Goal: Task Accomplishment & Management: Use online tool/utility

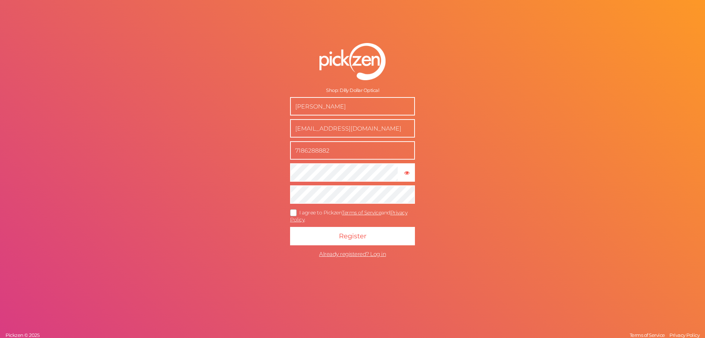
drag, startPoint x: 393, startPoint y: 132, endPoint x: 267, endPoint y: 132, distance: 126.0
click at [267, 132] on form "Shop: Dilly Dollar Optical Xian Chen dillydollaroptical@gmail.com 7186288882 × …" at bounding box center [353, 152] width 184 height 248
click at [292, 213] on icon at bounding box center [294, 213] width 12 height 4
click at [0, 0] on input "I agree to Pickzen Terms of Service and Privacy Policy ." at bounding box center [0, 0] width 0 height 0
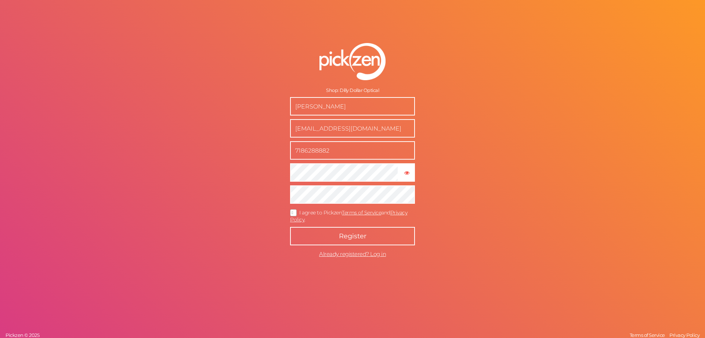
click at [315, 234] on button "Register" at bounding box center [352, 236] width 125 height 18
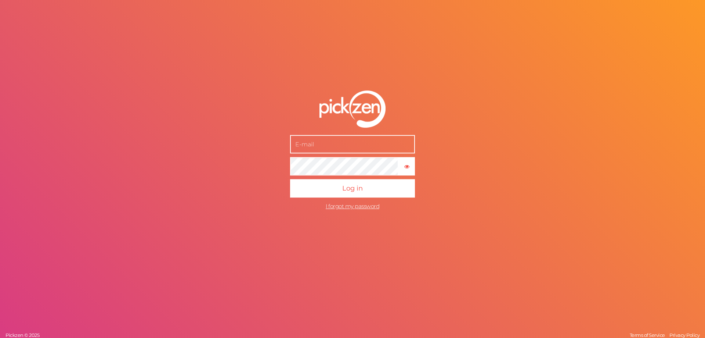
click at [327, 143] on input "text" at bounding box center [352, 144] width 125 height 18
paste input "[EMAIL_ADDRESS][DOMAIN_NAME]"
type input "[EMAIL_ADDRESS][DOMAIN_NAME]"
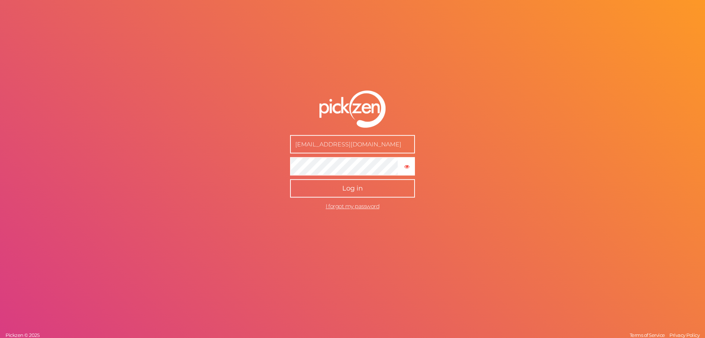
click at [348, 193] on button "Log in" at bounding box center [352, 188] width 125 height 18
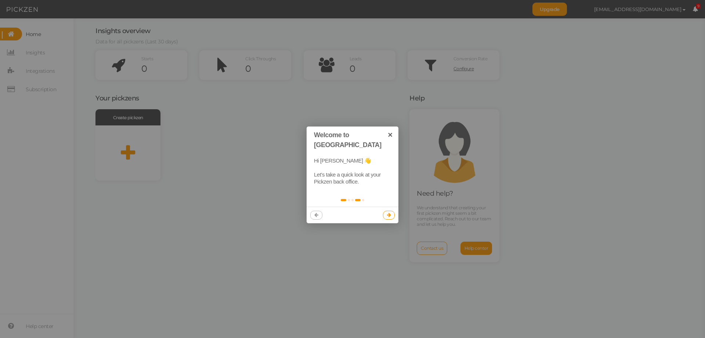
click at [360, 199] on link at bounding box center [358, 200] width 6 height 2
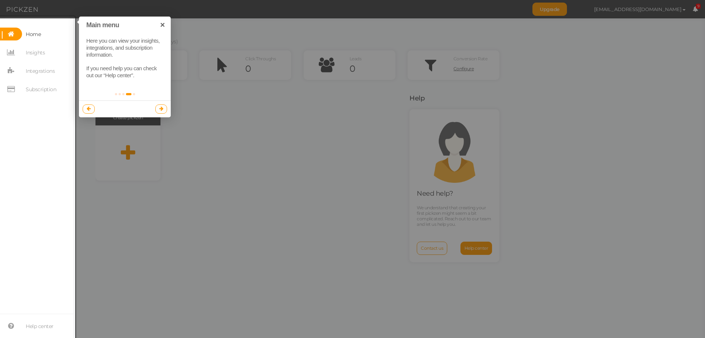
click at [157, 109] on link at bounding box center [161, 108] width 12 height 9
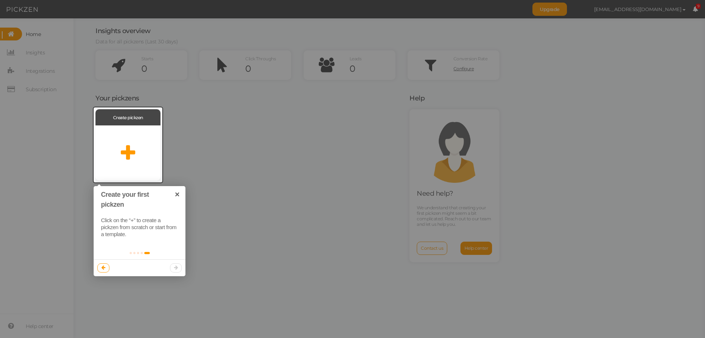
click at [196, 199] on div at bounding box center [352, 169] width 705 height 338
click at [173, 194] on link "×" at bounding box center [177, 194] width 17 height 17
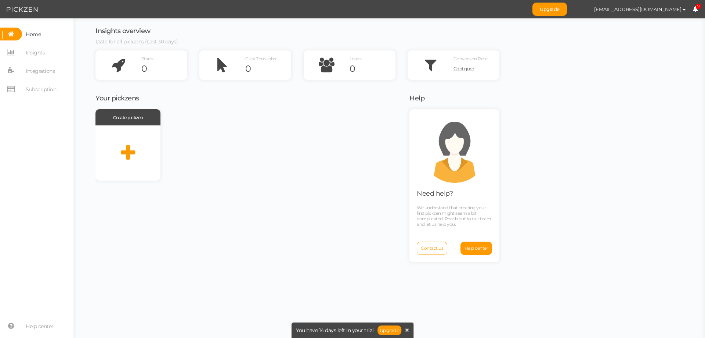
click at [330, 330] on span "You have 14 days left in your trial" at bounding box center [335, 329] width 78 height 5
click at [49, 89] on span "Subscription" at bounding box center [41, 89] width 30 height 12
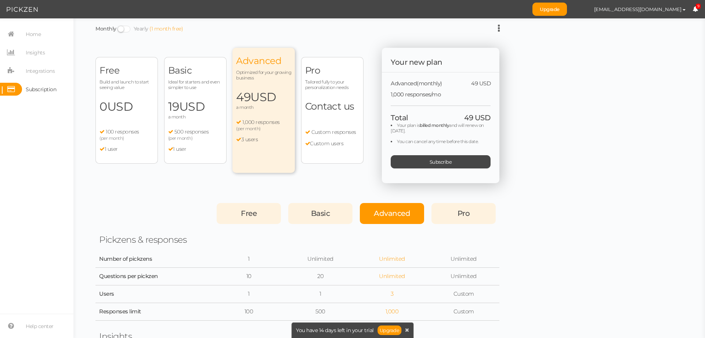
click at [117, 114] on div "Free Build and launch to start seeing value 0 USD a month 100 responses (per mo…" at bounding box center [127, 110] width 62 height 107
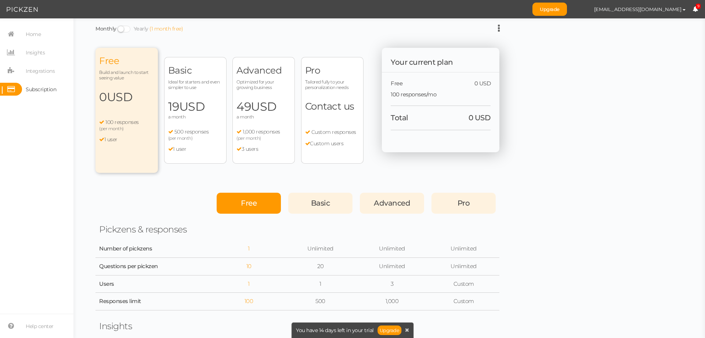
click at [141, 125] on li "100 responses (per month)" at bounding box center [126, 125] width 55 height 12
click at [40, 30] on span "Home" at bounding box center [33, 34] width 15 height 12
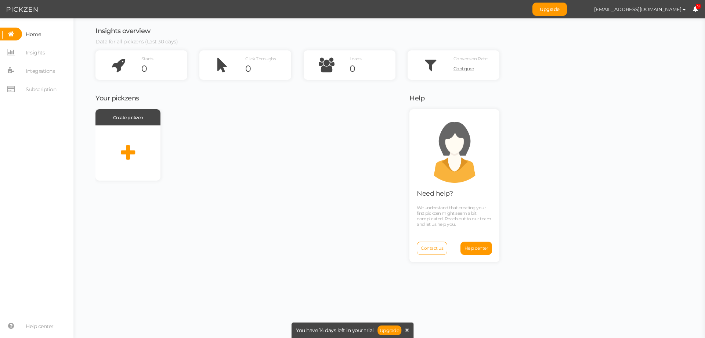
click at [697, 6] on span "9" at bounding box center [698, 7] width 5 height 6
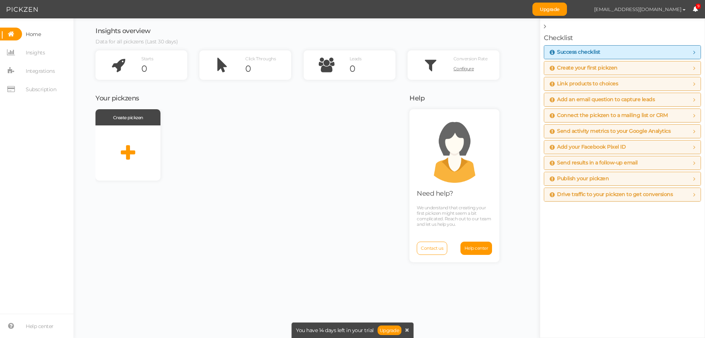
click at [664, 6] on button "[EMAIL_ADDRESS][DOMAIN_NAME]" at bounding box center [639, 9] width 105 height 12
click at [55, 89] on span "Subscription" at bounding box center [41, 89] width 30 height 12
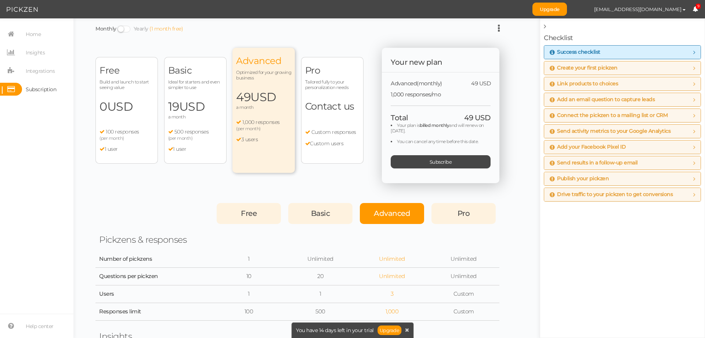
click at [123, 106] on span "USD" at bounding box center [120, 106] width 26 height 14
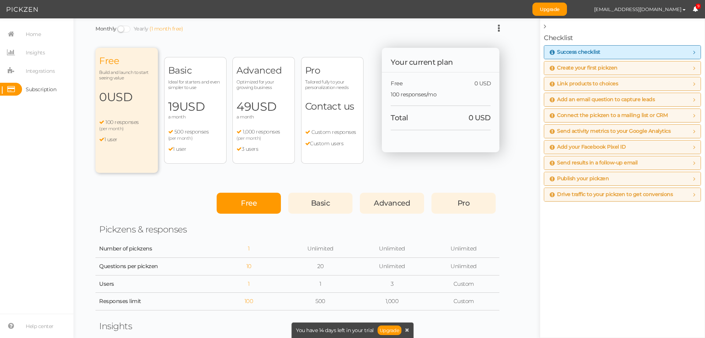
click at [147, 143] on div "Free Build and launch to start seeing value 0 USD a month 100 responses (per mo…" at bounding box center [127, 110] width 62 height 125
click at [34, 33] on span "Home" at bounding box center [33, 34] width 15 height 12
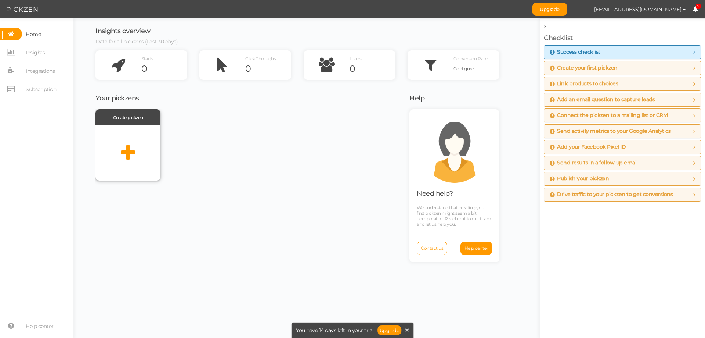
click at [136, 144] on div at bounding box center [128, 152] width 65 height 55
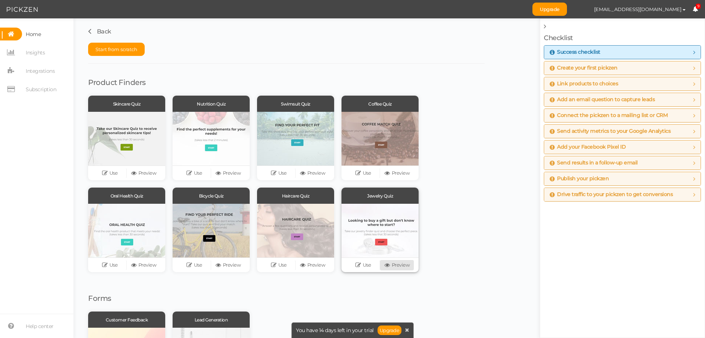
click at [392, 267] on link "Preview" at bounding box center [397, 265] width 34 height 10
click at [120, 50] on span "Start from scratch" at bounding box center [117, 49] width 42 height 6
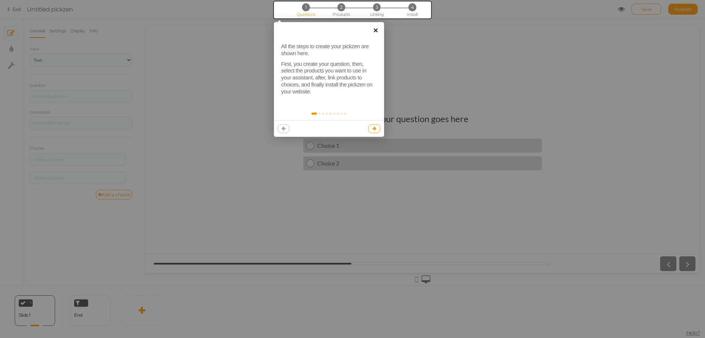
click at [374, 30] on link "×" at bounding box center [376, 30] width 17 height 17
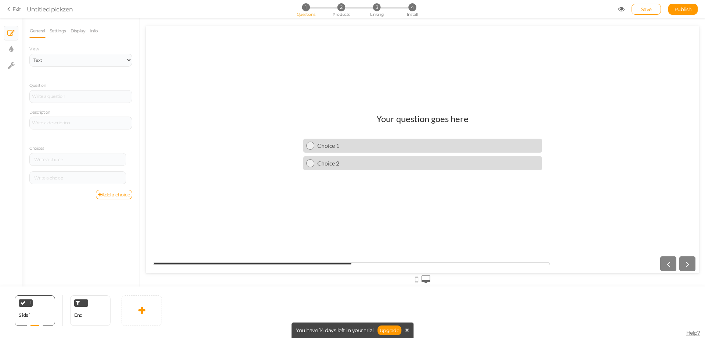
click at [403, 119] on h1 "Your question goes here" at bounding box center [423, 122] width 92 height 18
click at [80, 99] on div at bounding box center [80, 96] width 103 height 13
click at [394, 119] on h1 "Your question goes here" at bounding box center [423, 122] width 92 height 18
click at [55, 93] on div at bounding box center [80, 96] width 103 height 13
